Goal: Information Seeking & Learning: Check status

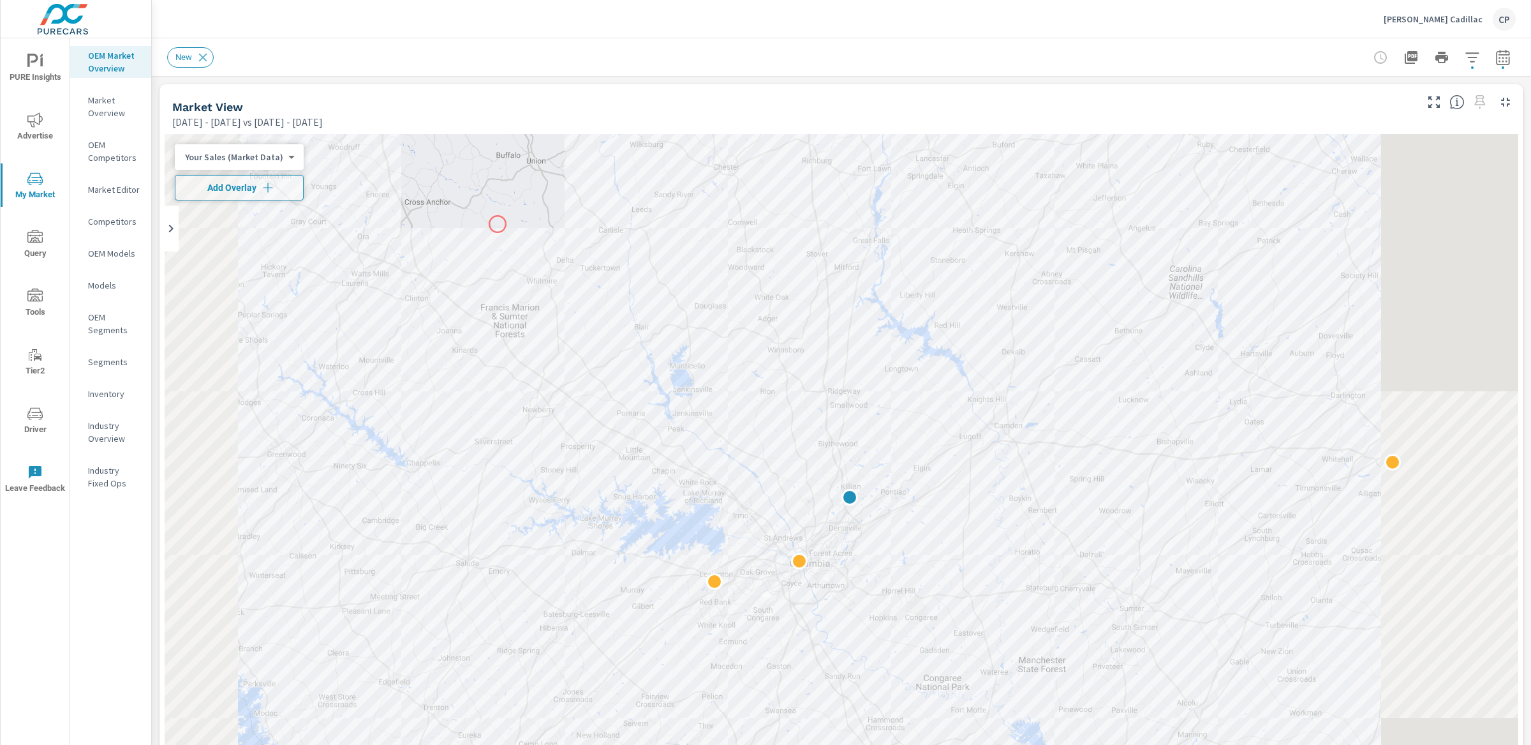
scroll to position [1, 0]
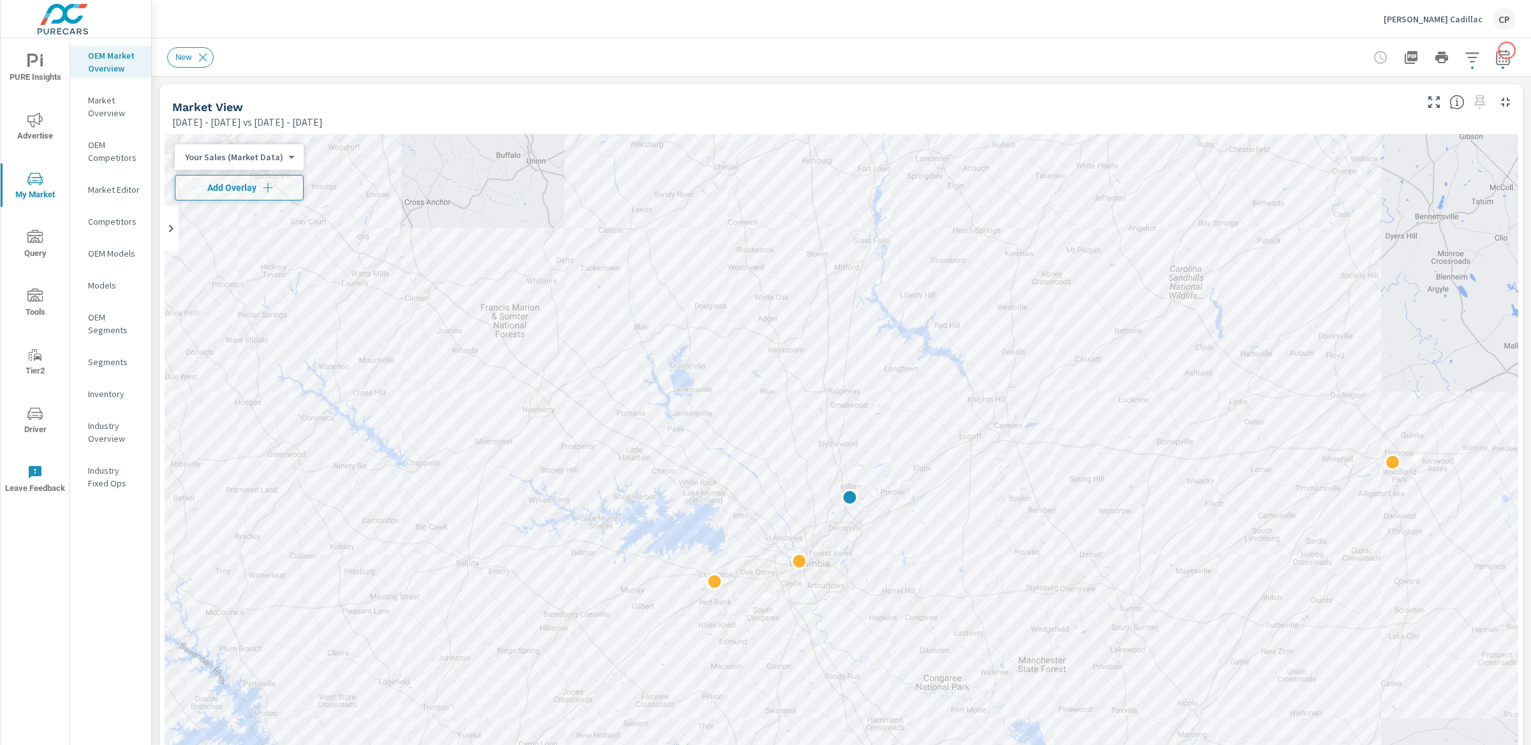
click at [1148, 50] on icon "button" at bounding box center [1503, 57] width 15 height 15
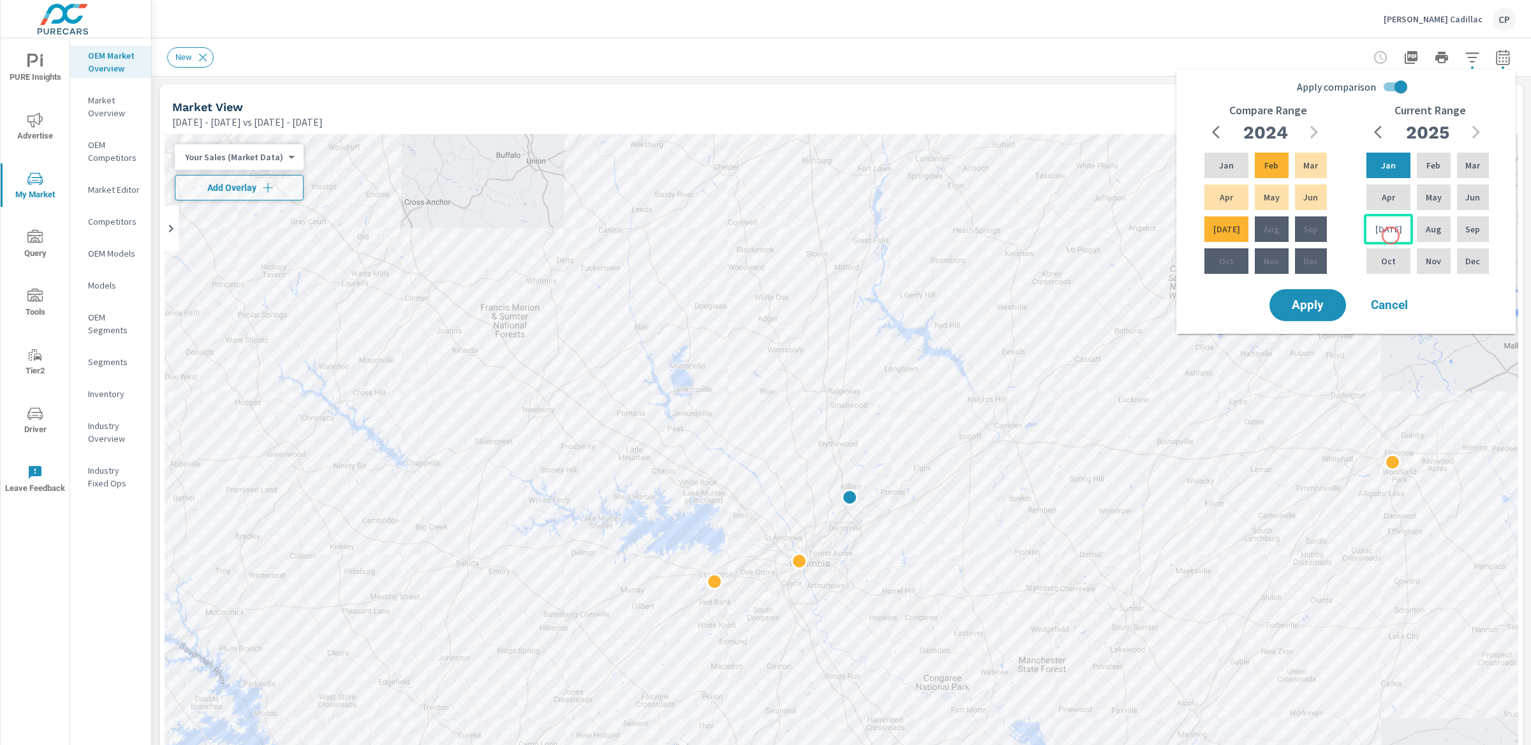
click at [1148, 235] on div "[DATE]" at bounding box center [1388, 229] width 49 height 31
click at [1148, 175] on div "Feb" at bounding box center [1434, 165] width 38 height 31
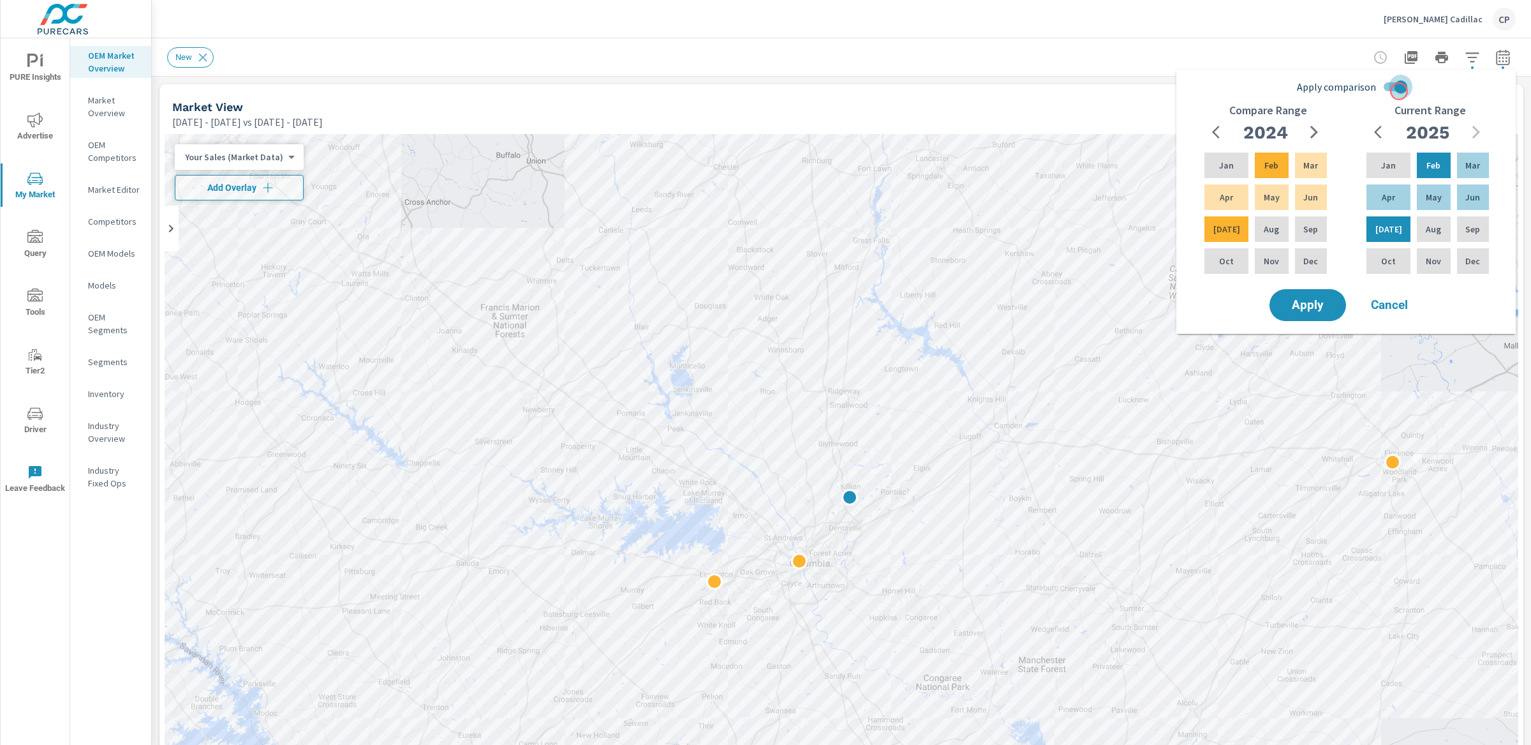
click at [1148, 91] on input "Apply comparison" at bounding box center [1401, 87] width 73 height 24
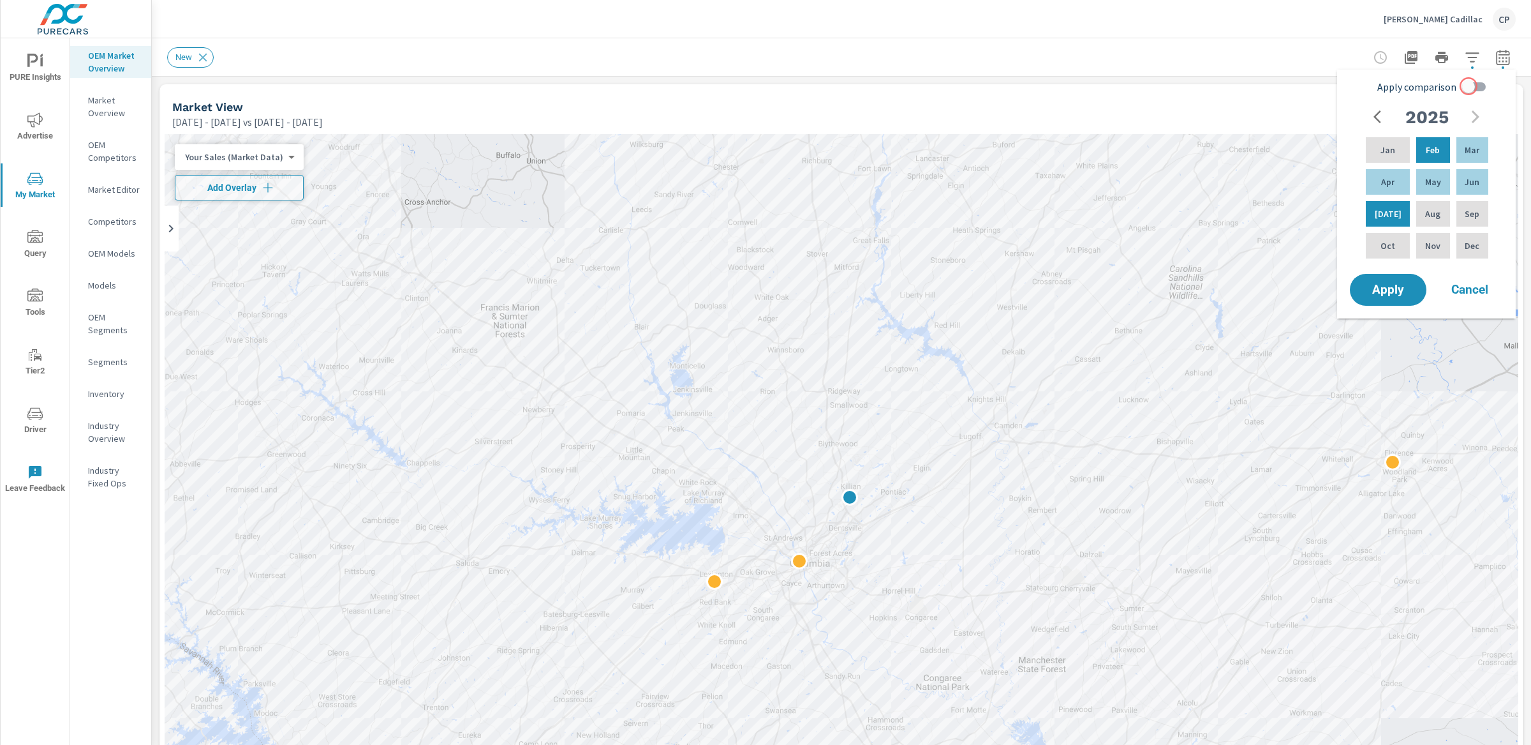
click at [1148, 86] on input "Apply comparison" at bounding box center [1468, 87] width 73 height 24
checkbox input "true"
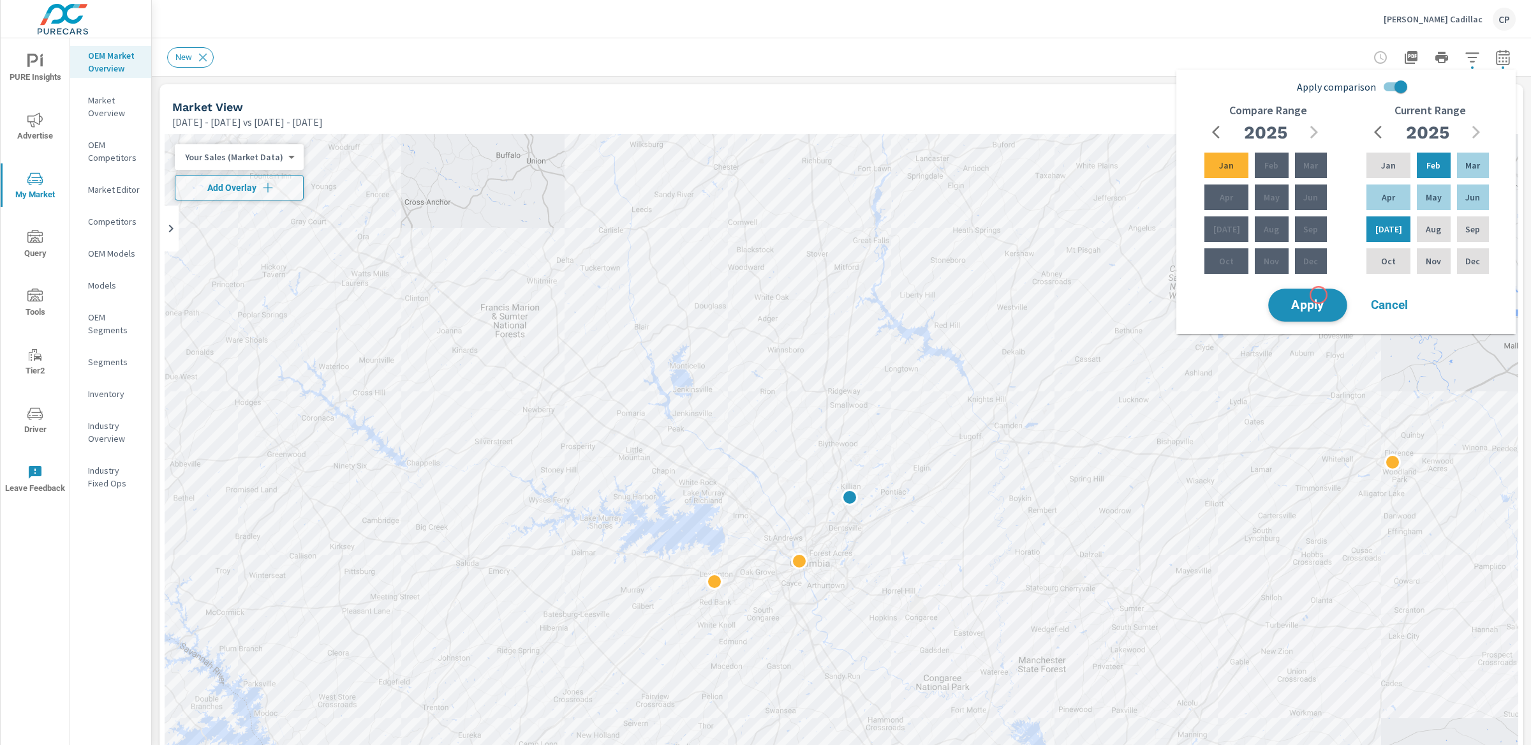
click at [1148, 296] on button "Apply" at bounding box center [1307, 304] width 79 height 33
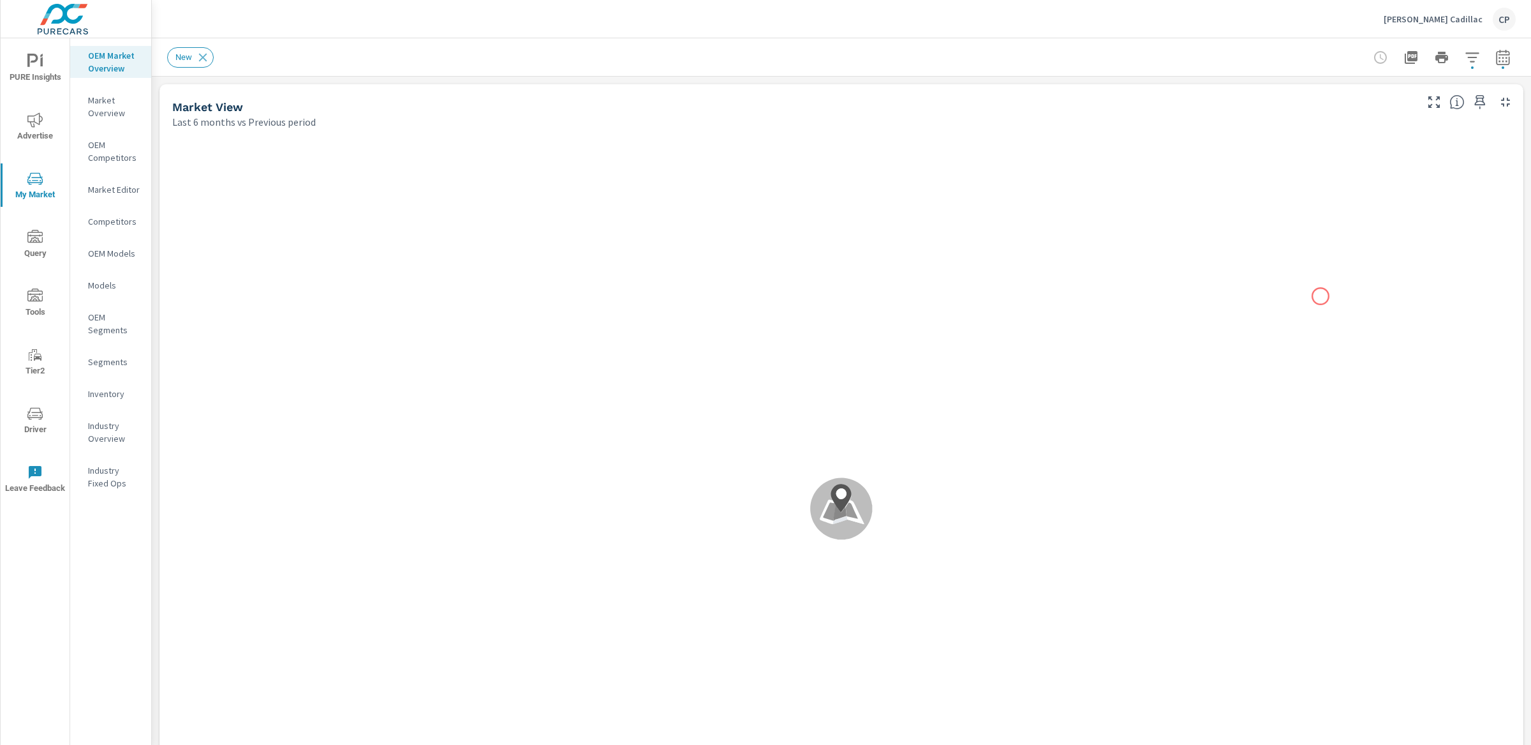
scroll to position [1, 0]
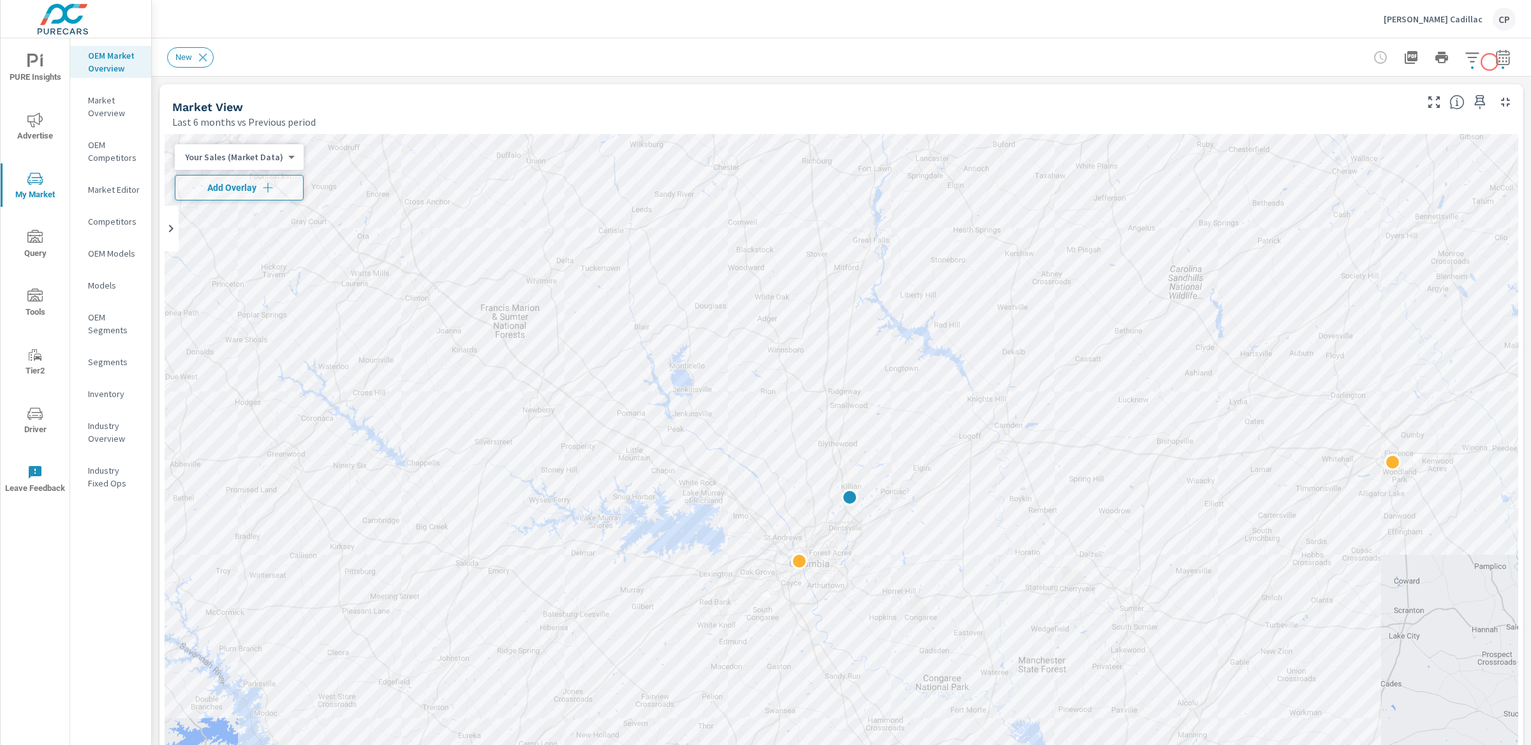
click at [1148, 62] on div at bounding box center [1442, 58] width 148 height 26
click at [1148, 62] on button "button" at bounding box center [1504, 58] width 26 height 26
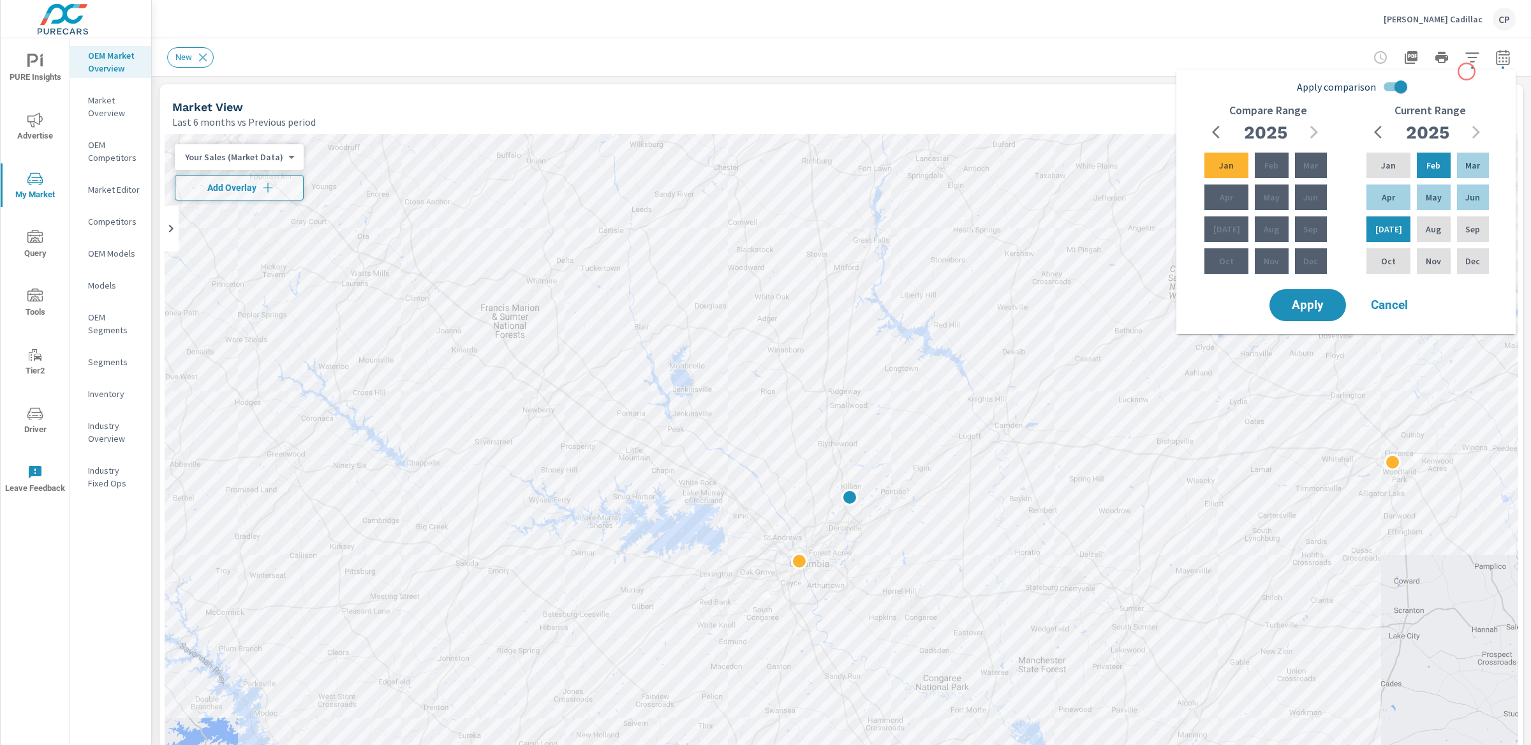
click at [1148, 71] on div "Apply comparison Compare Range [DATE] Feb Mar Apr May Jun [DATE] Aug Sep Oct No…" at bounding box center [1346, 197] width 339 height 254
click at [1148, 66] on button "button" at bounding box center [1473, 58] width 26 height 26
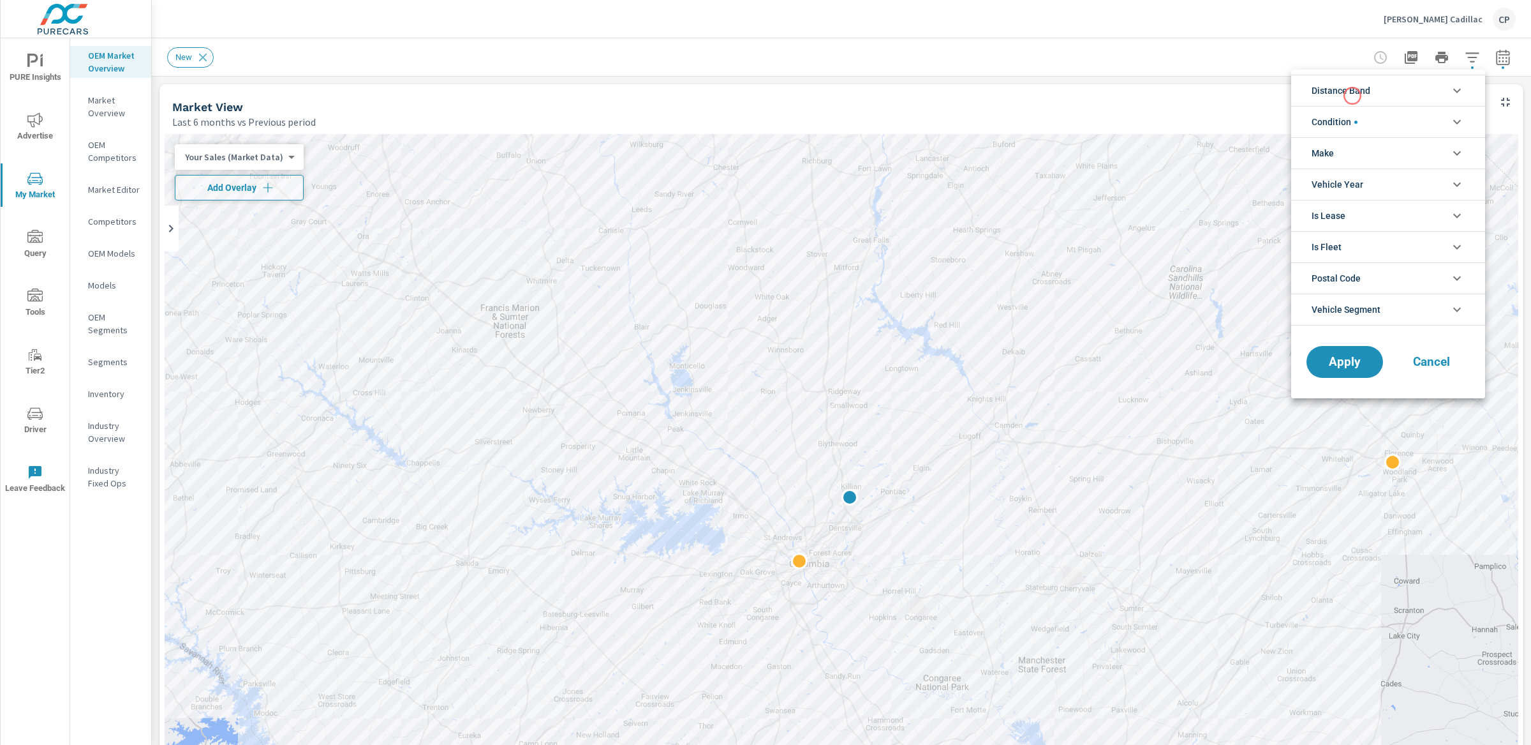
click at [1148, 96] on span "Distance Band" at bounding box center [1341, 90] width 59 height 31
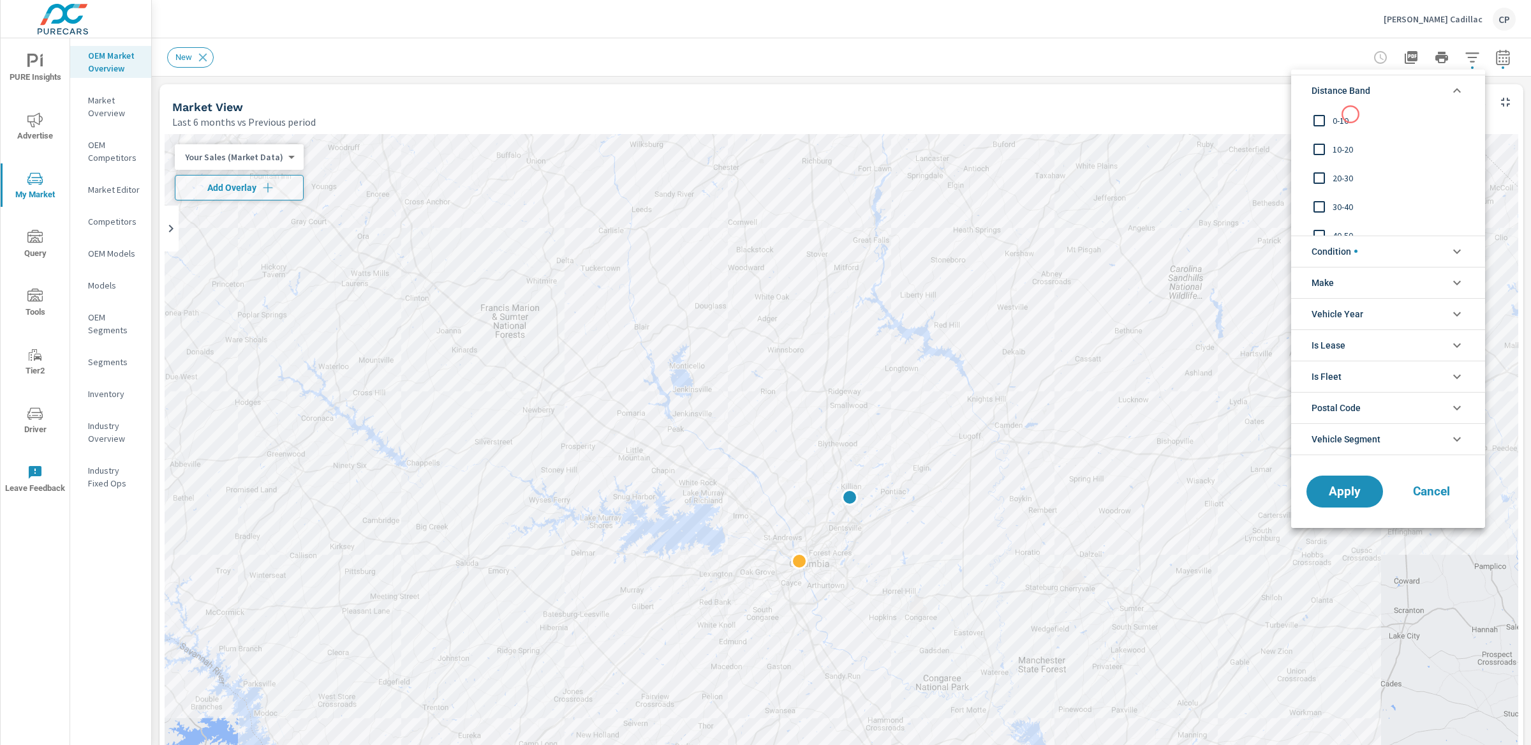
click at [1148, 114] on span "0-10" at bounding box center [1403, 120] width 140 height 15
click at [1148, 139] on div "10-20" at bounding box center [1386, 149] width 191 height 29
click at [1148, 480] on button "Apply" at bounding box center [1344, 491] width 79 height 33
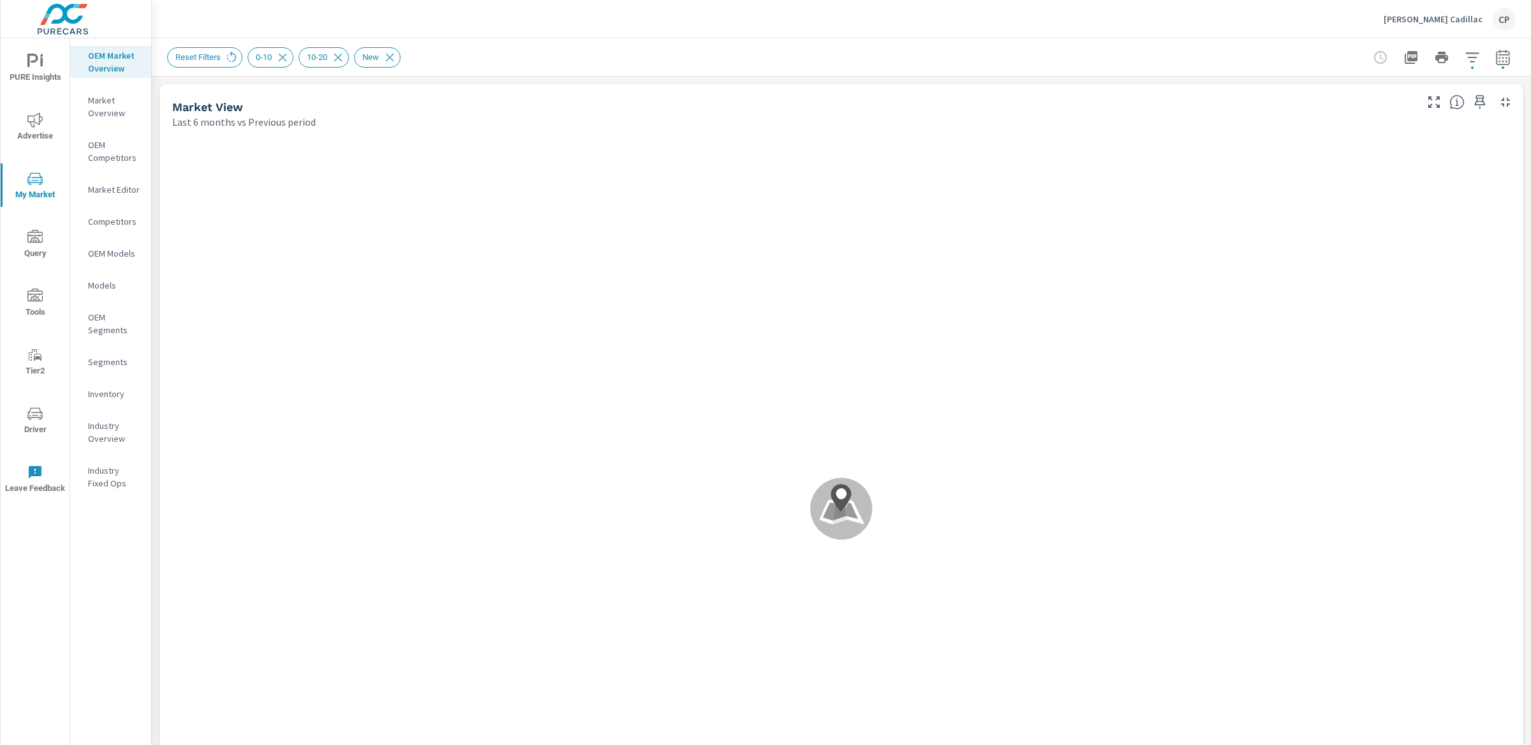
scroll to position [1, 0]
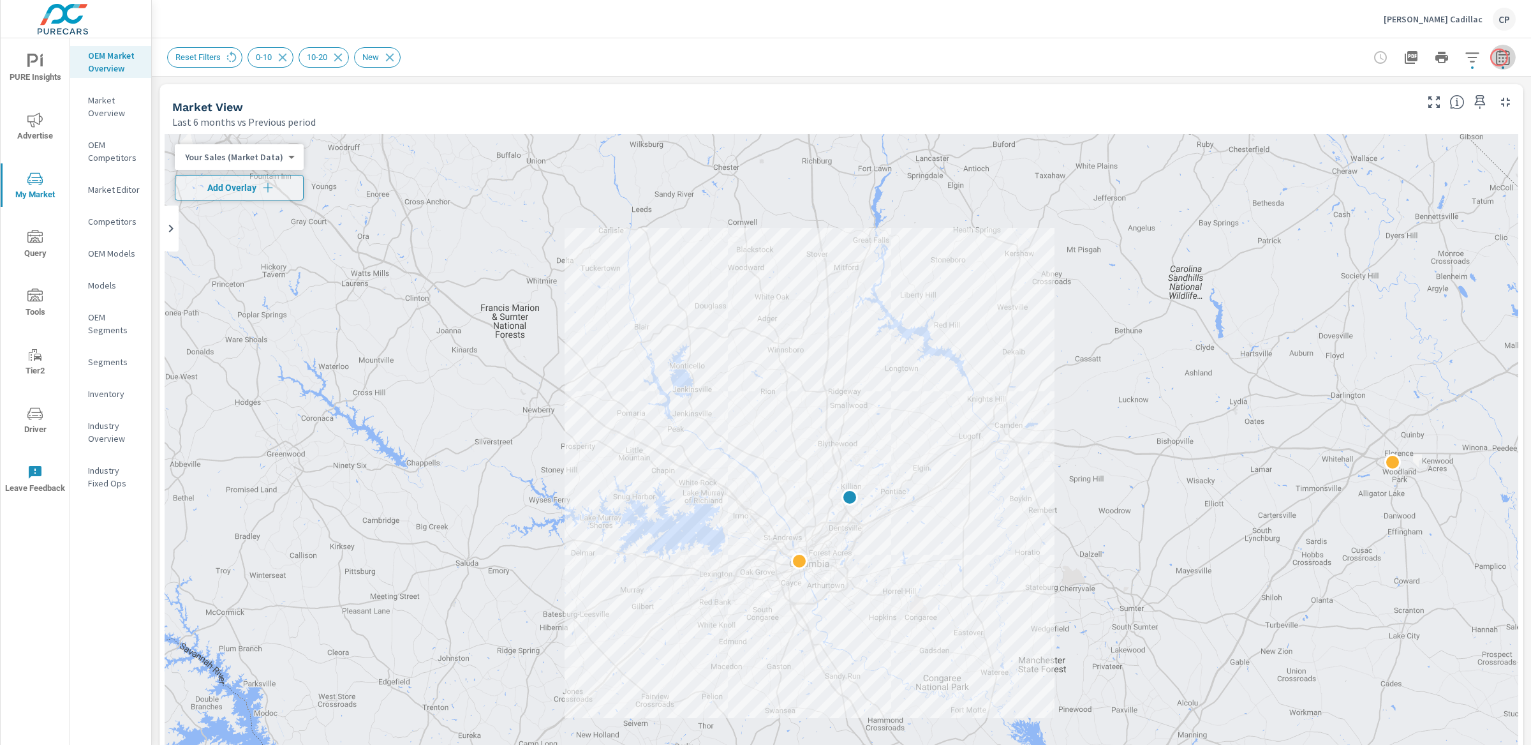
click at [1148, 57] on icon "button" at bounding box center [1503, 59] width 8 height 5
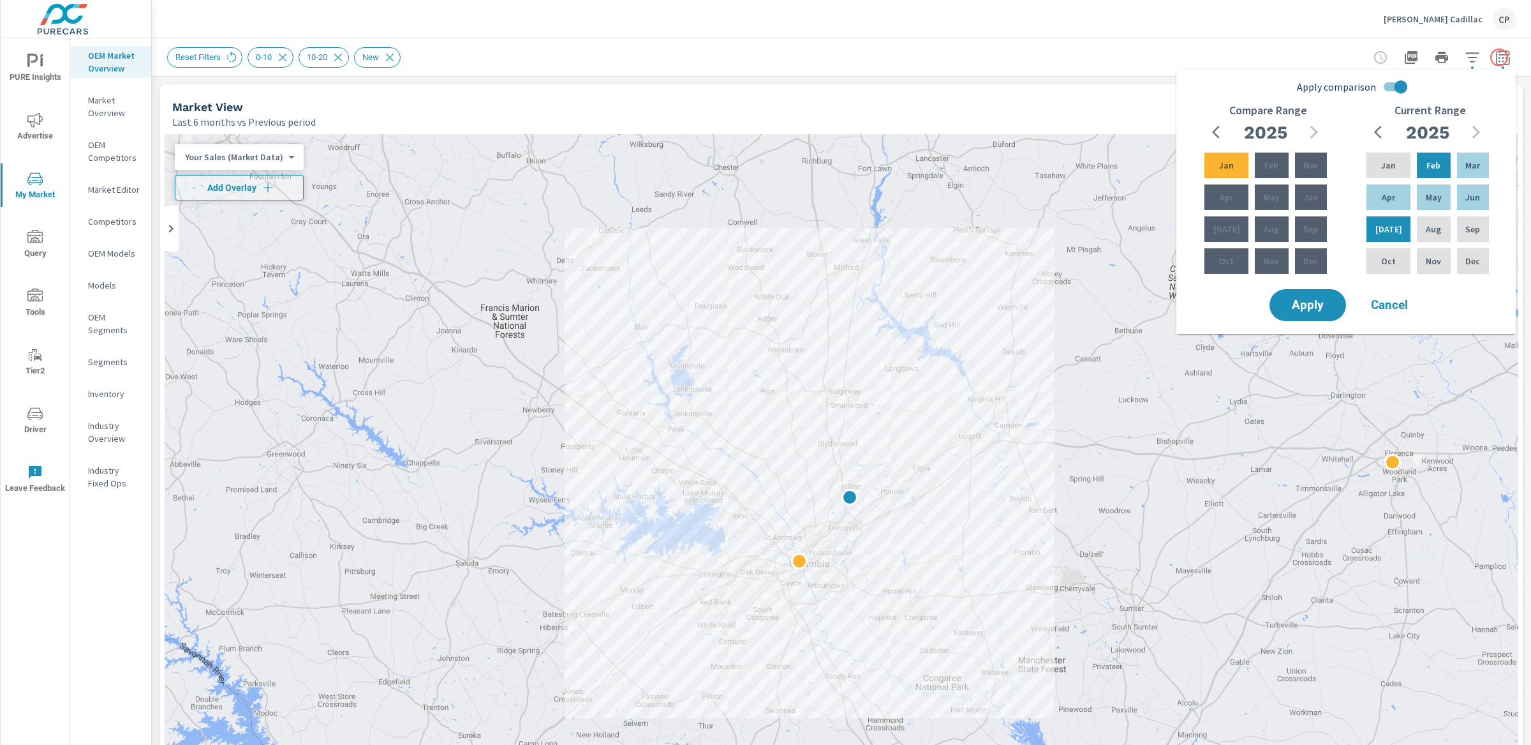
click at [1148, 57] on icon "button" at bounding box center [1503, 59] width 8 height 5
